Goal: Contribute content: Add original content to the website for others to see

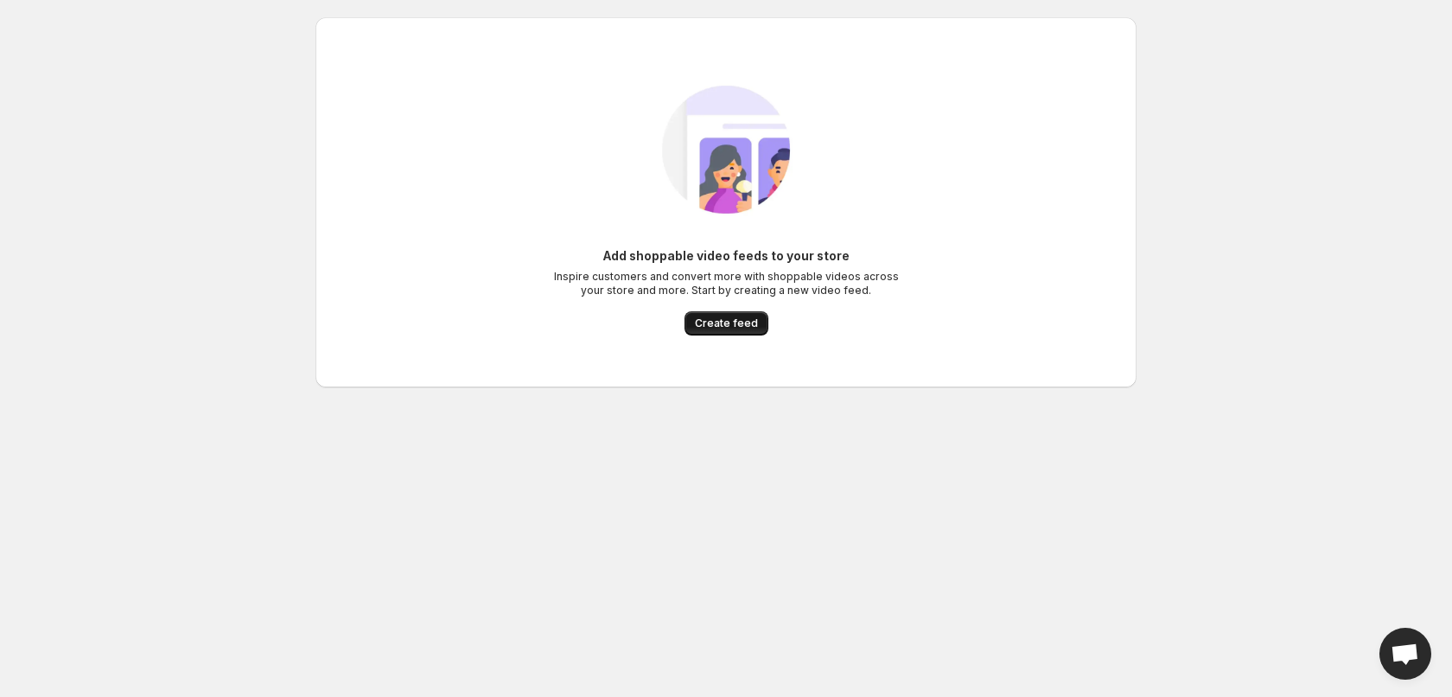
click at [707, 327] on span "Create feed" at bounding box center [726, 323] width 63 height 14
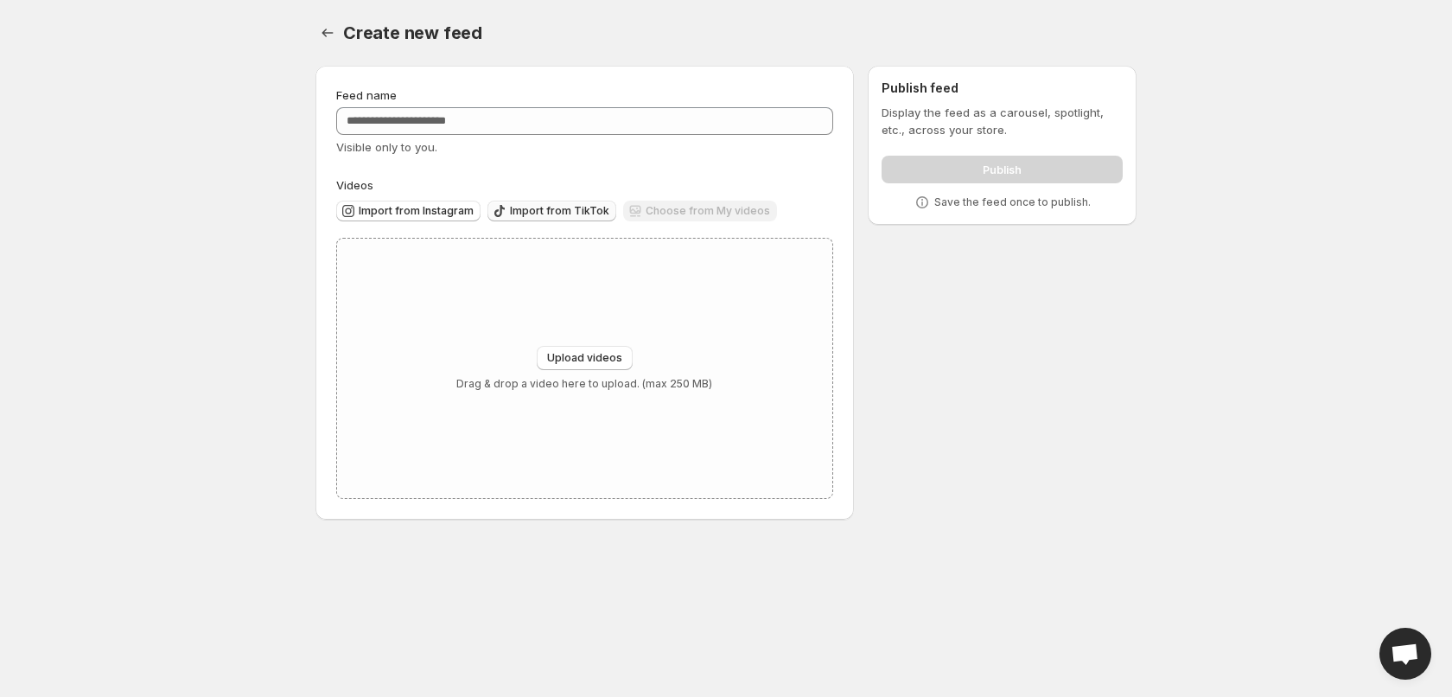
click at [583, 205] on span "Import from TikTok" at bounding box center [559, 211] width 99 height 14
click at [686, 216] on div "Choose from My videos" at bounding box center [700, 212] width 154 height 23
click at [687, 216] on div "Choose from My videos" at bounding box center [700, 212] width 154 height 23
click at [610, 355] on span "Upload videos" at bounding box center [584, 358] width 75 height 14
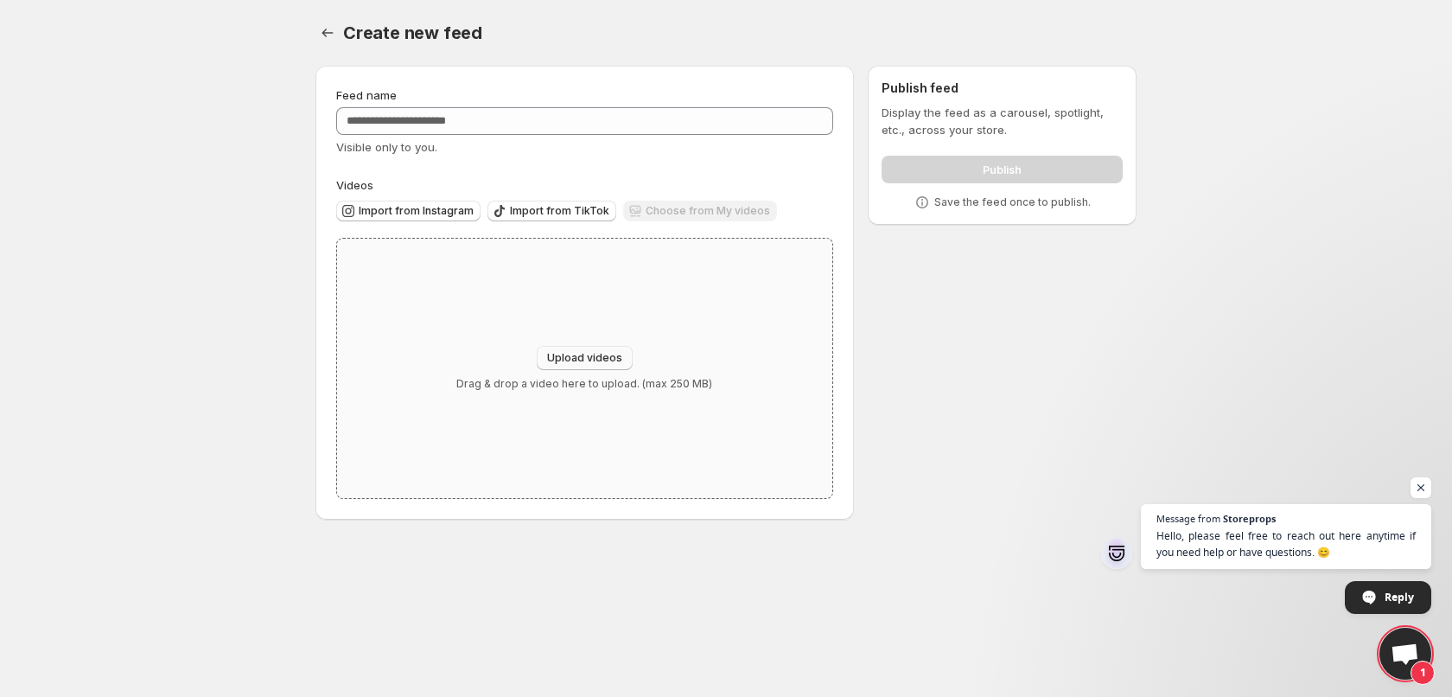
click at [577, 355] on span "Upload videos" at bounding box center [584, 358] width 75 height 14
type input "**********"
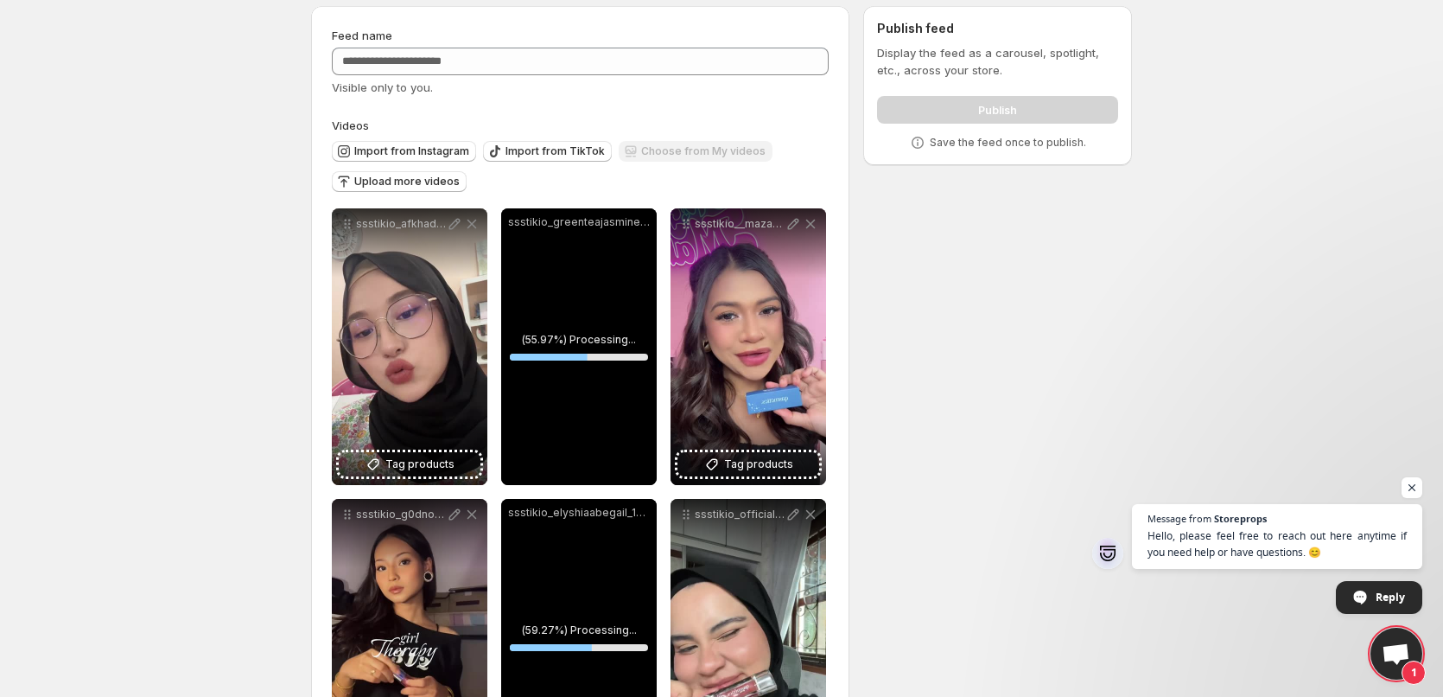
scroll to position [180, 0]
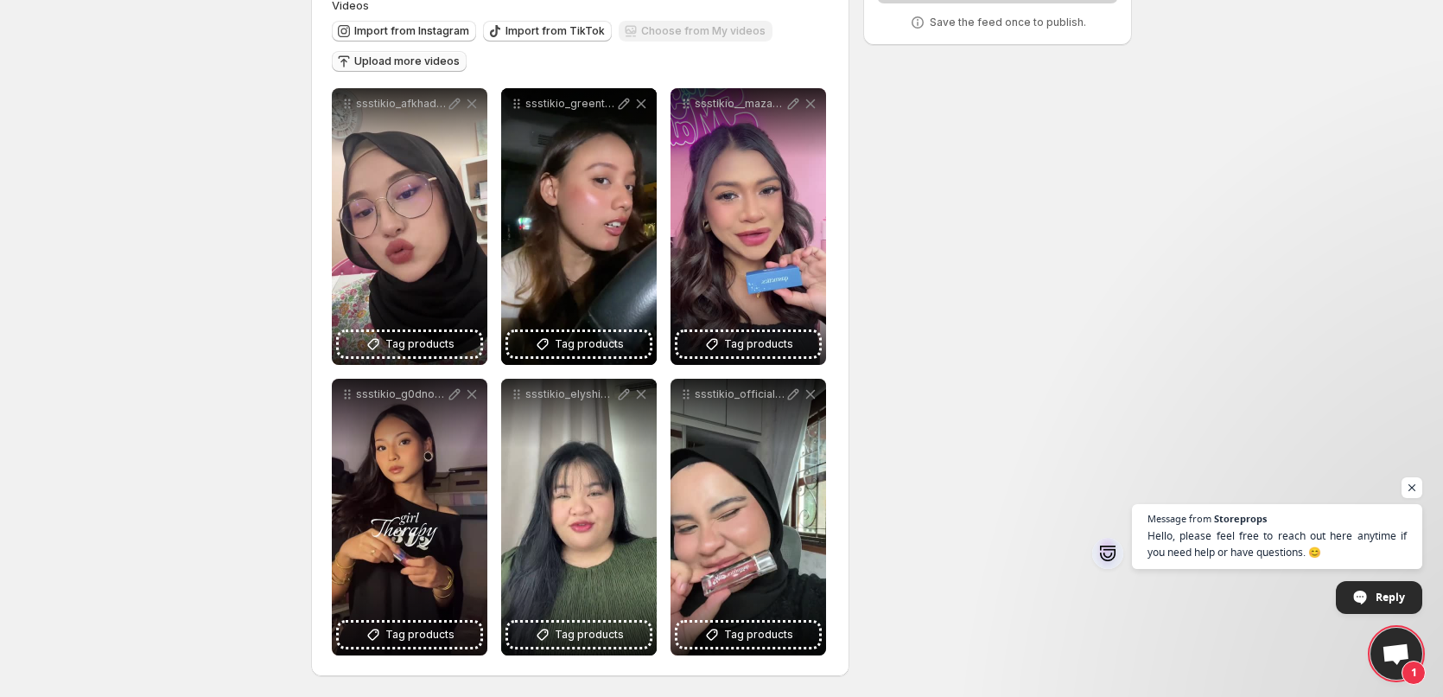
click at [405, 62] on span "Upload more videos" at bounding box center [406, 61] width 105 height 14
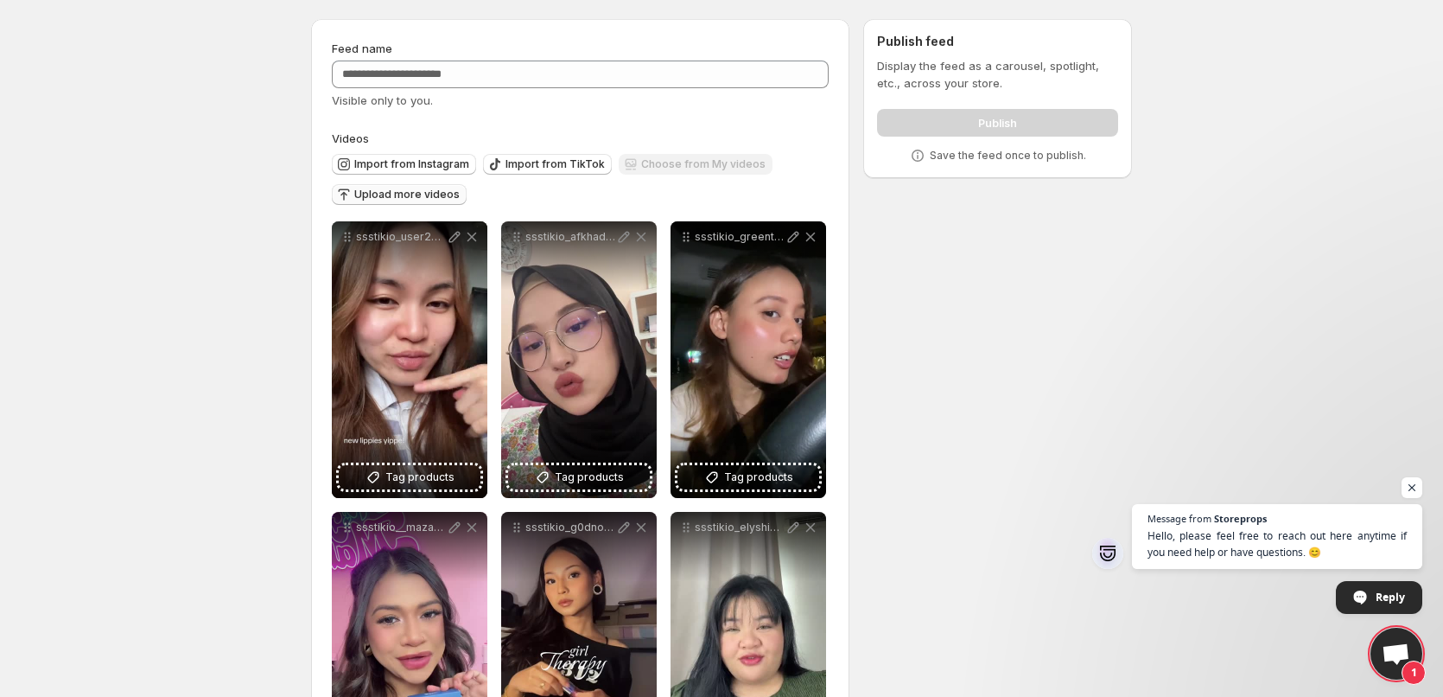
scroll to position [38, 0]
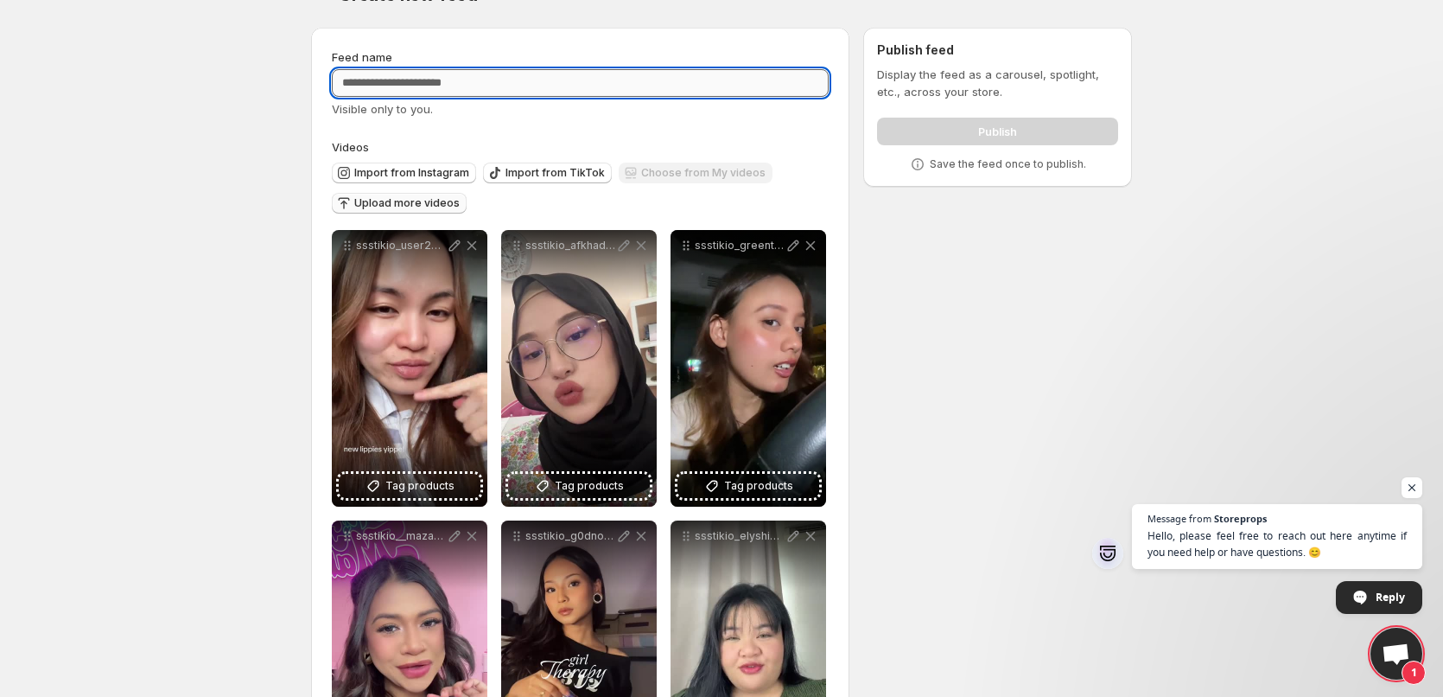
click at [739, 88] on input "Feed name" at bounding box center [580, 83] width 497 height 28
type input "**********"
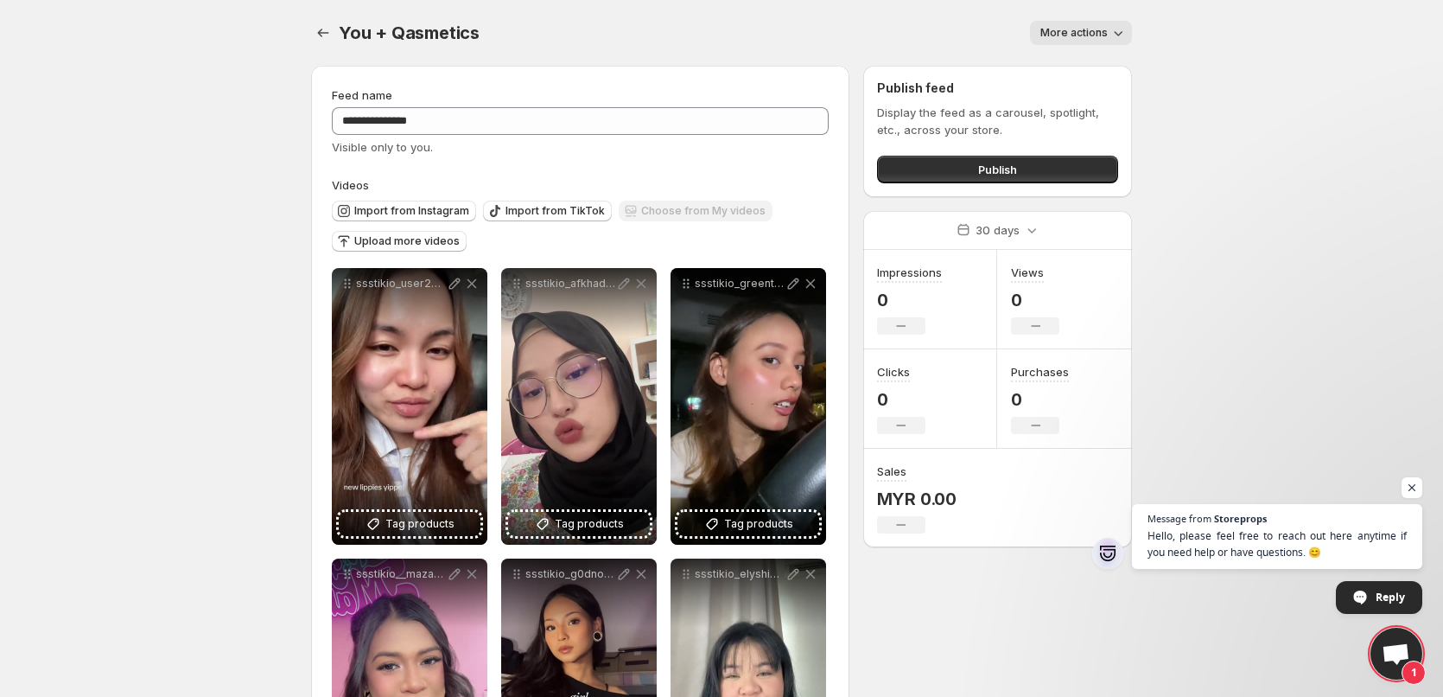
click at [1093, 35] on span "More actions" at bounding box center [1074, 33] width 67 height 14
click at [675, 52] on div "You + Qasmetics. This page is ready You + Qasmetics More actions More actions M…" at bounding box center [721, 33] width 821 height 66
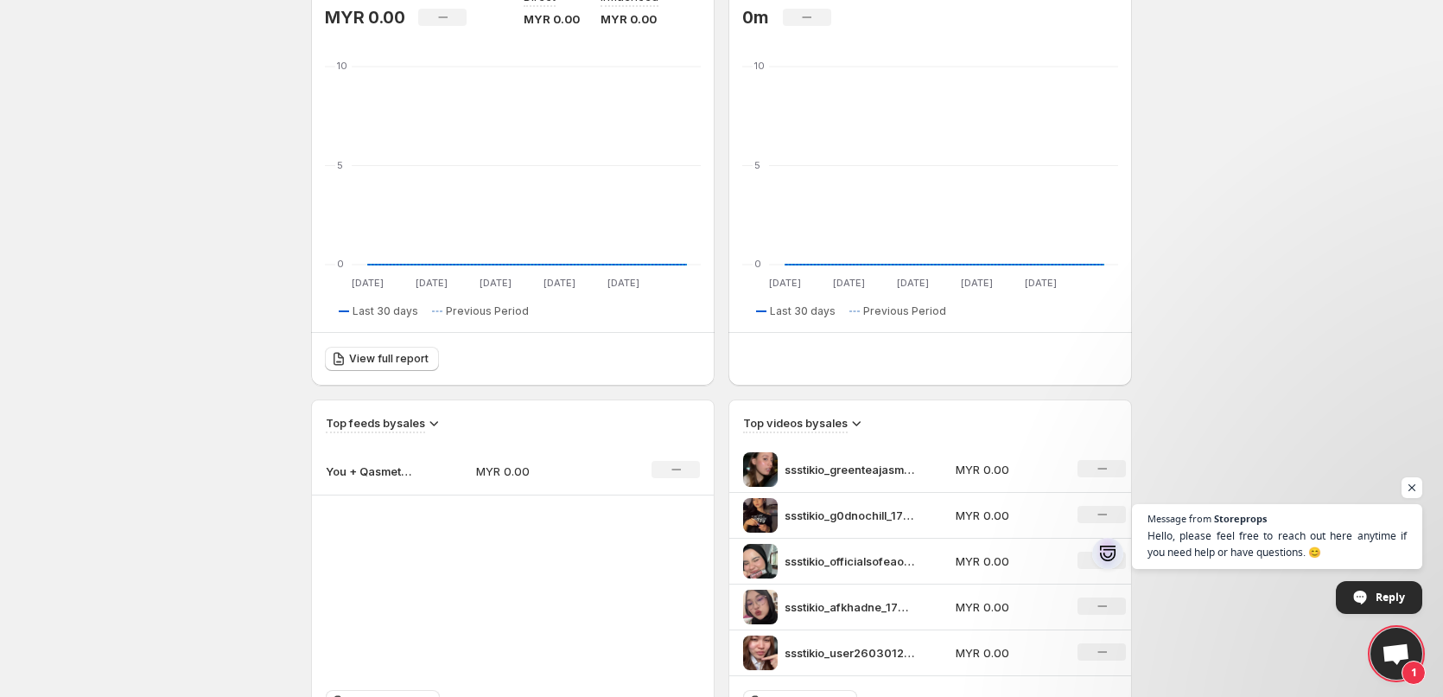
scroll to position [346, 0]
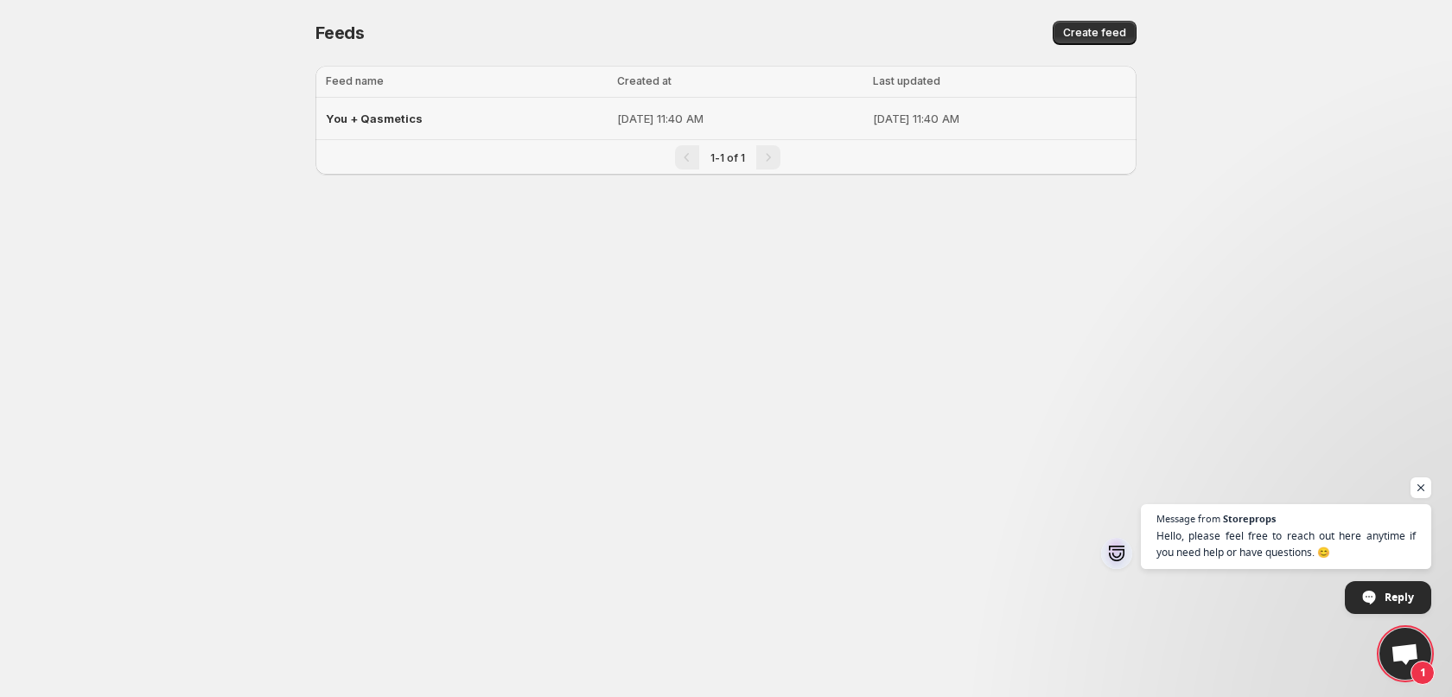
click at [881, 112] on p "[DATE] 11:40 AM" at bounding box center [999, 118] width 253 height 17
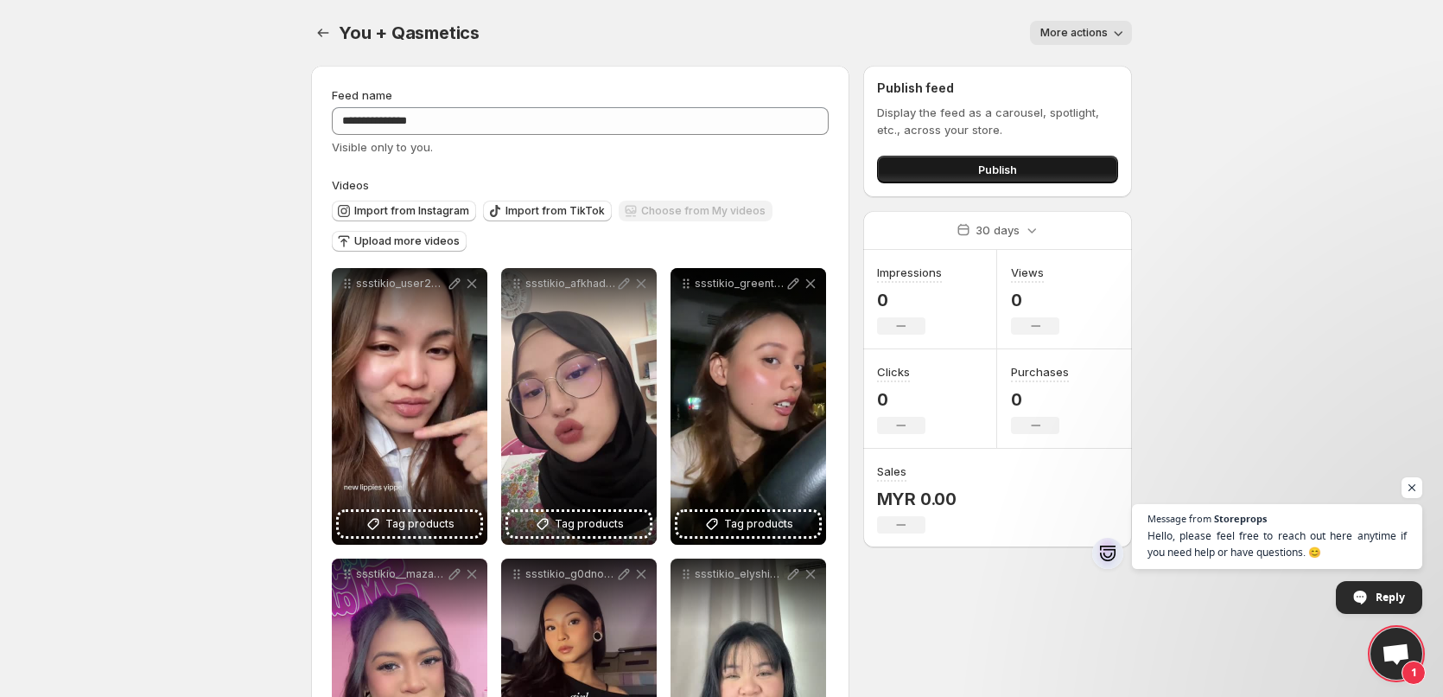
click at [1015, 166] on span "Publish" at bounding box center [997, 169] width 39 height 17
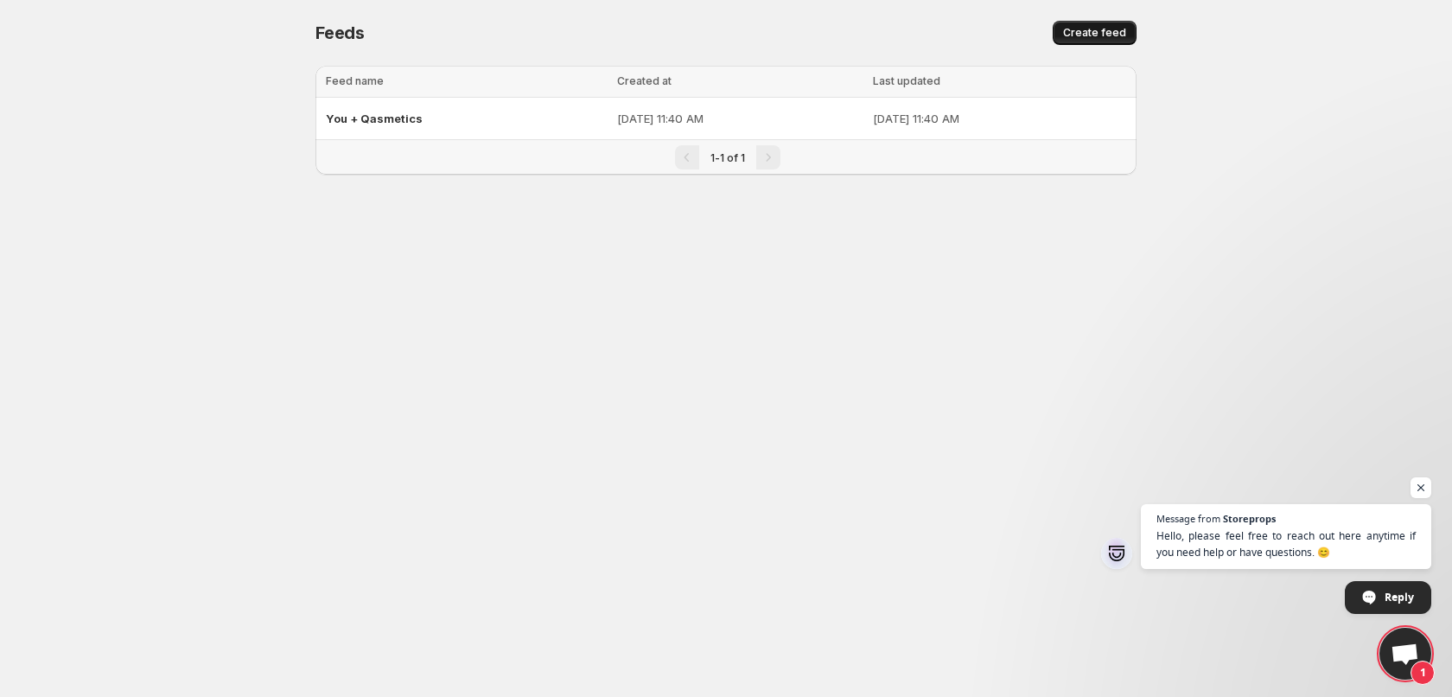
click at [1092, 33] on span "Create feed" at bounding box center [1094, 33] width 63 height 14
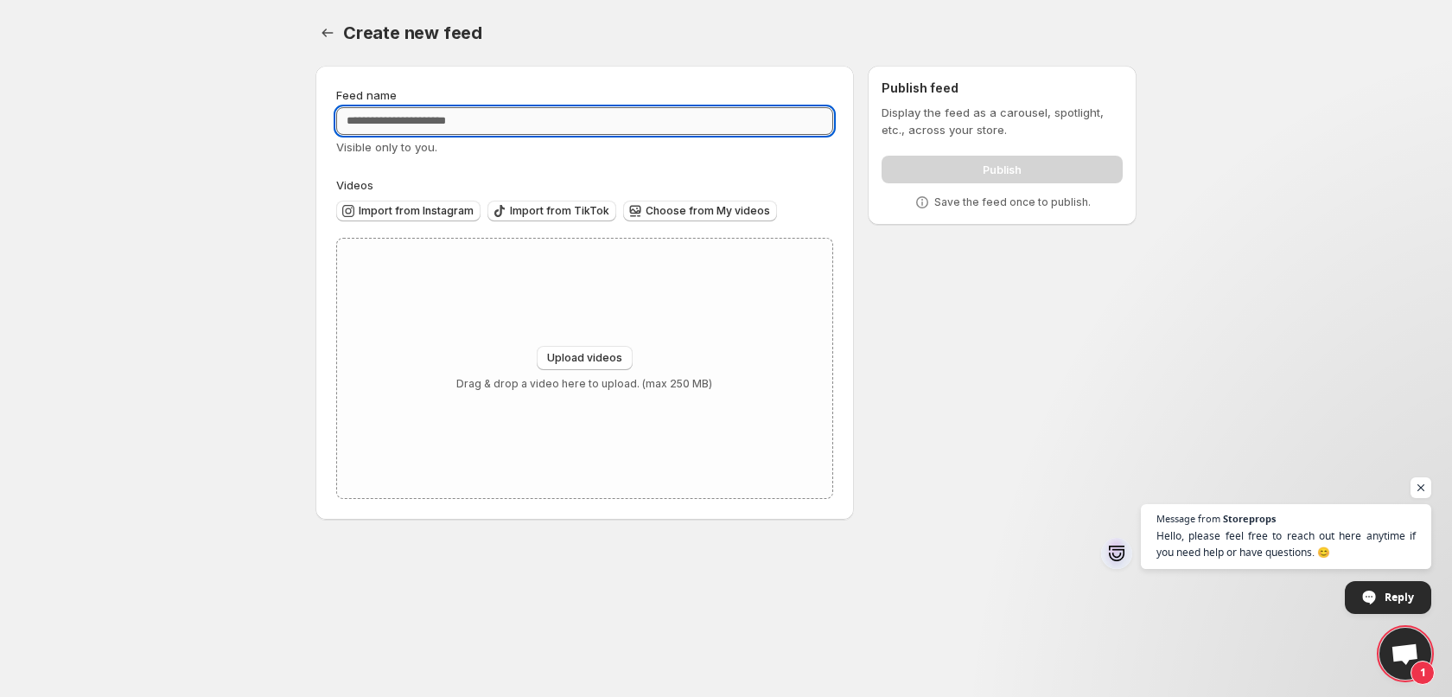
click at [579, 123] on input "Feed name" at bounding box center [584, 121] width 497 height 28
type input "*********"
click at [595, 209] on span "Import from TikTok" at bounding box center [559, 211] width 99 height 14
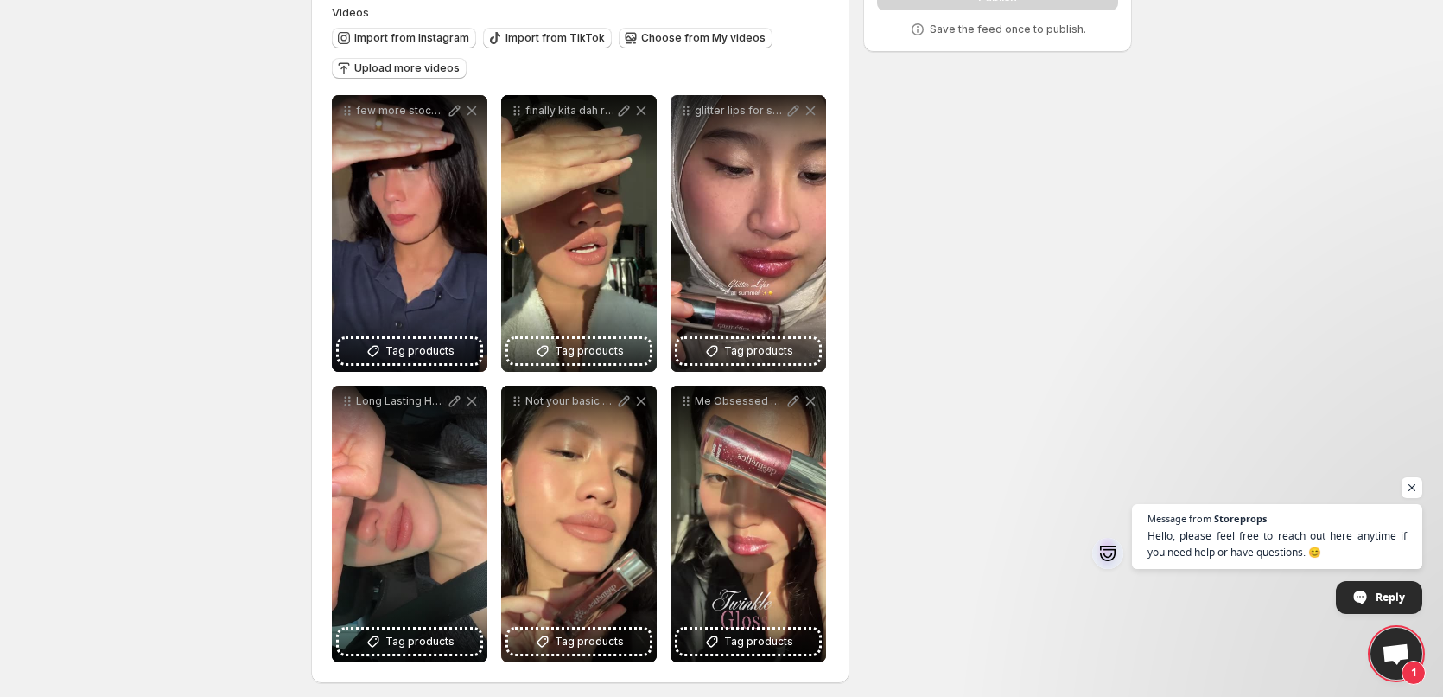
scroll to position [180, 0]
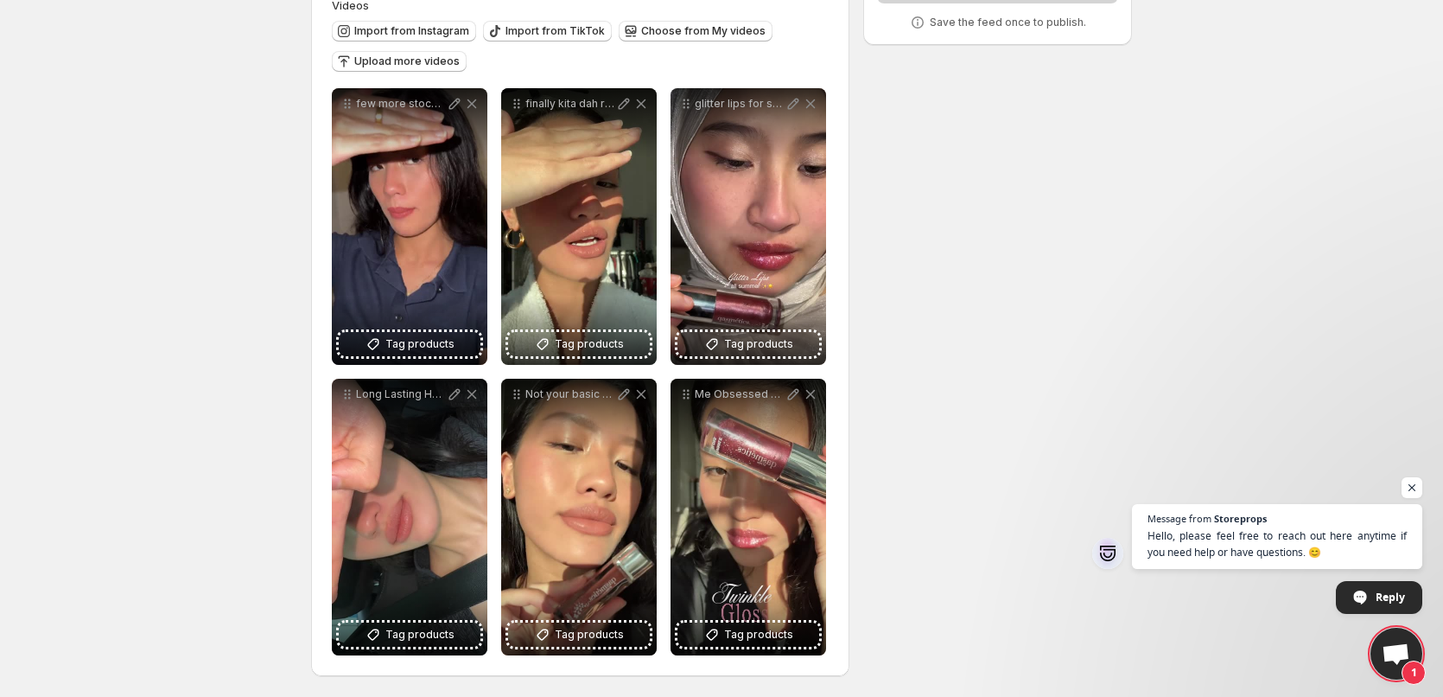
click at [1046, 86] on div "**********" at bounding box center [714, 284] width 835 height 825
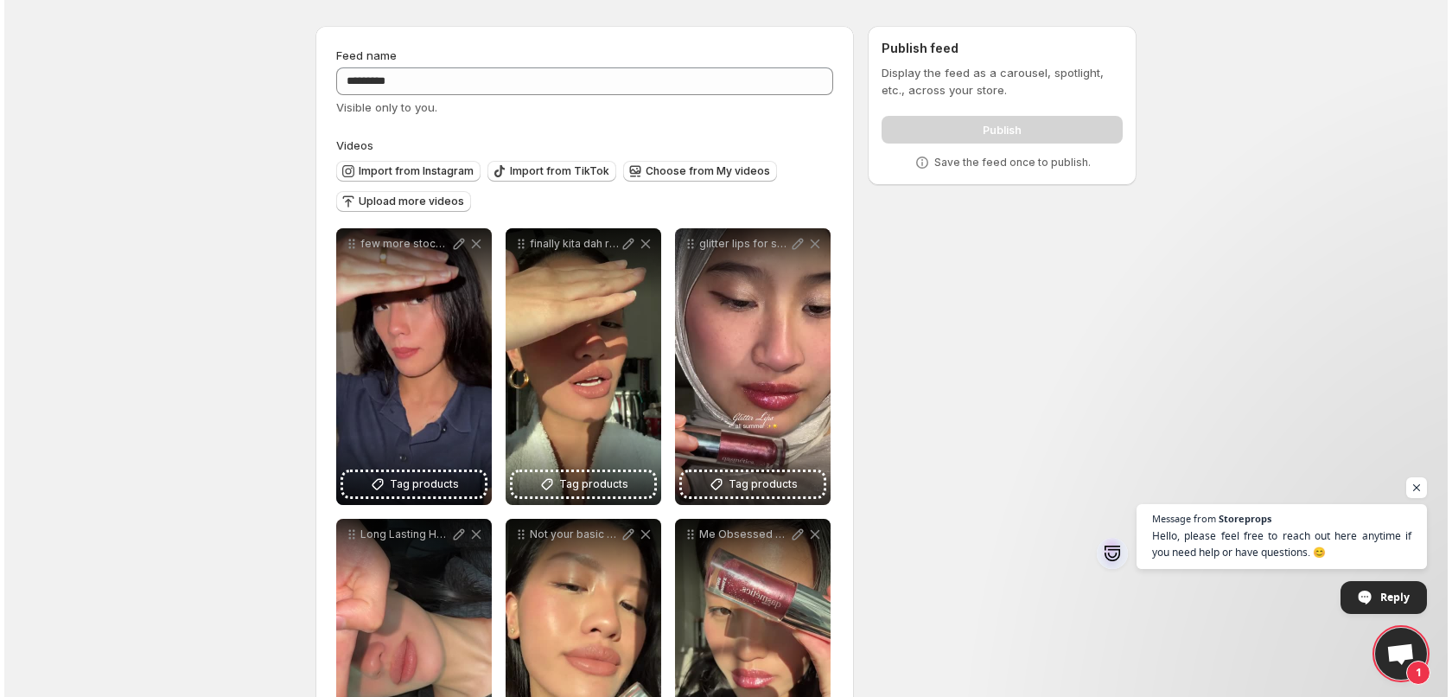
scroll to position [0, 0]
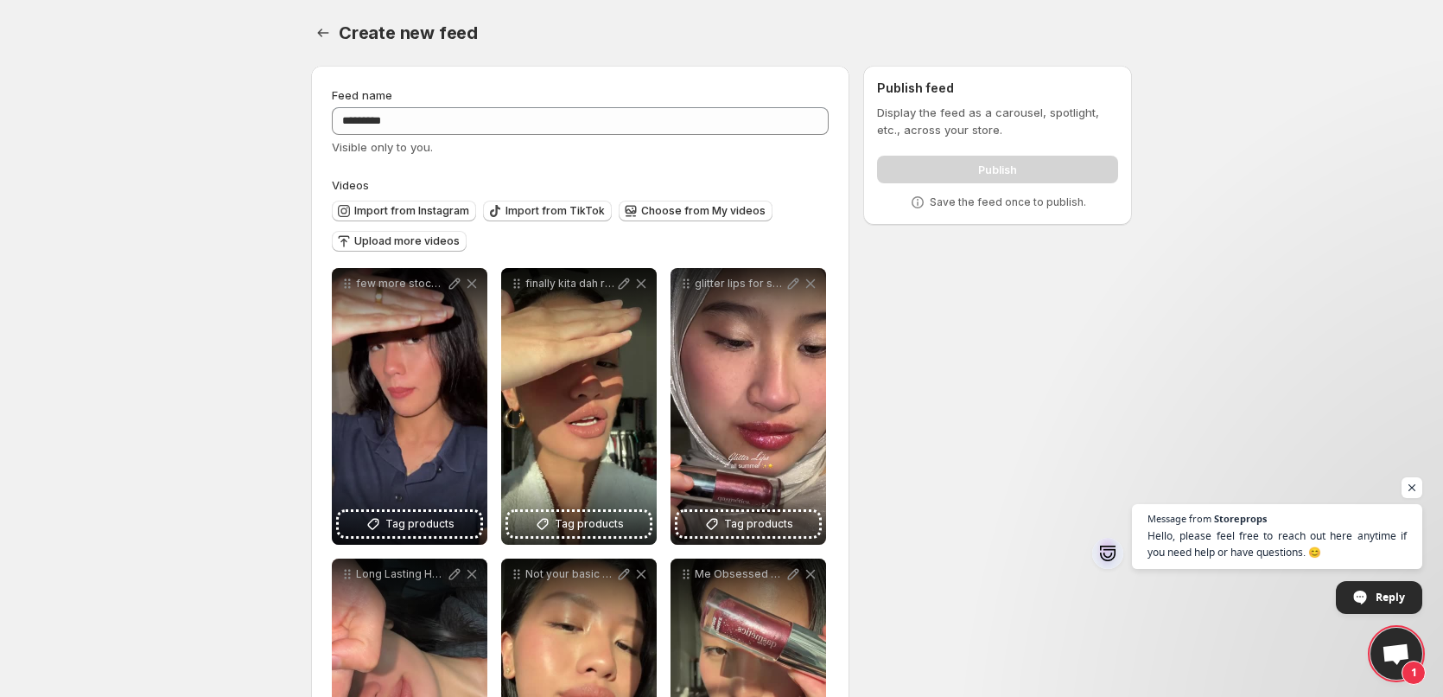
click at [996, 177] on div "Publish" at bounding box center [997, 166] width 241 height 35
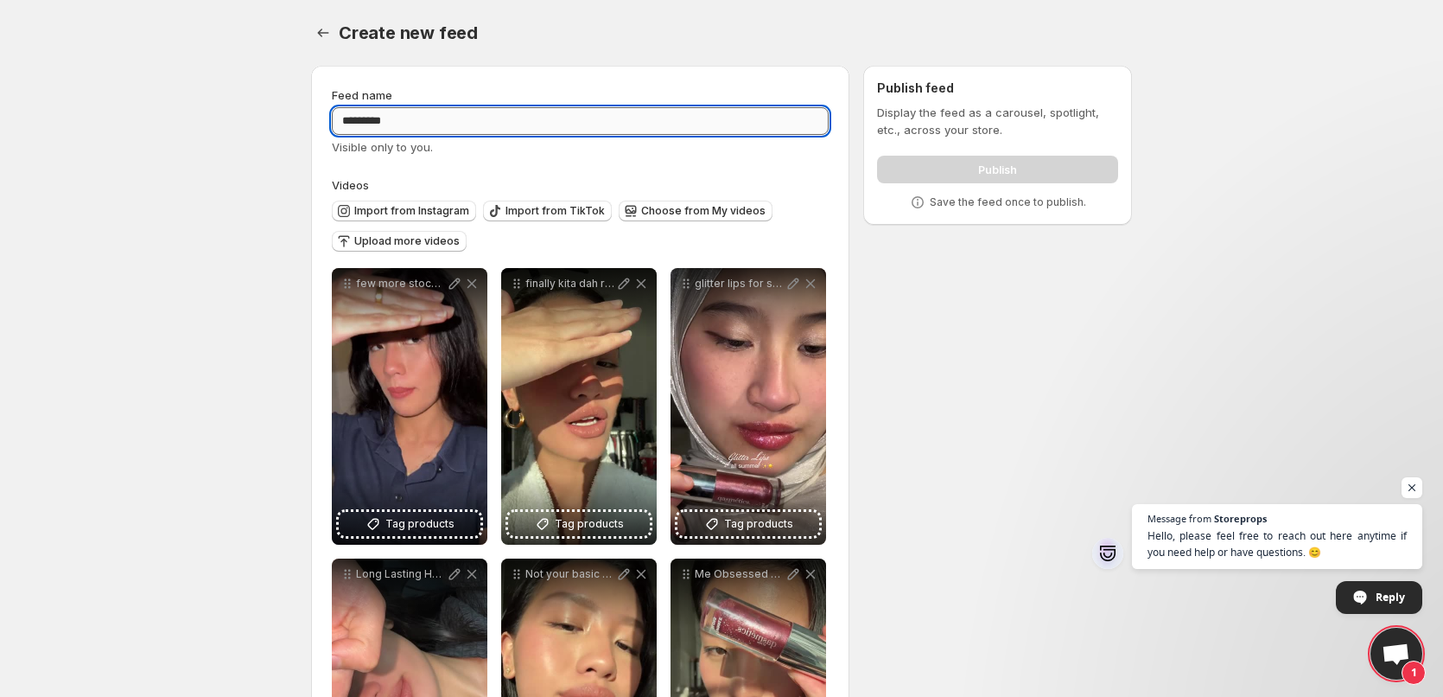
click at [726, 120] on input "*********" at bounding box center [580, 121] width 497 height 28
click at [966, 168] on div "Publish" at bounding box center [997, 166] width 241 height 35
